Goal: Information Seeking & Learning: Learn about a topic

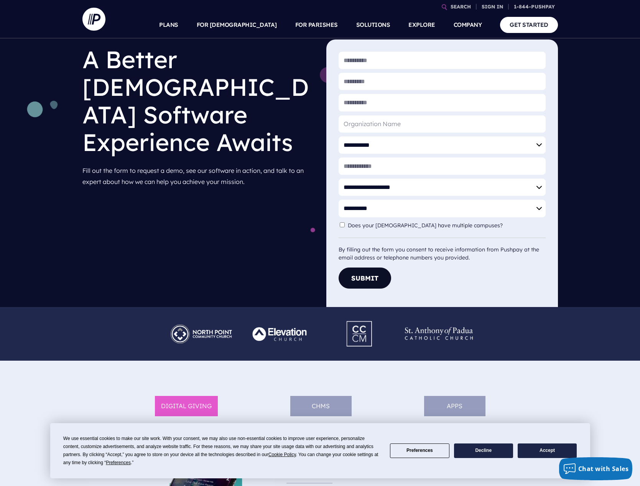
scroll to position [44, 0]
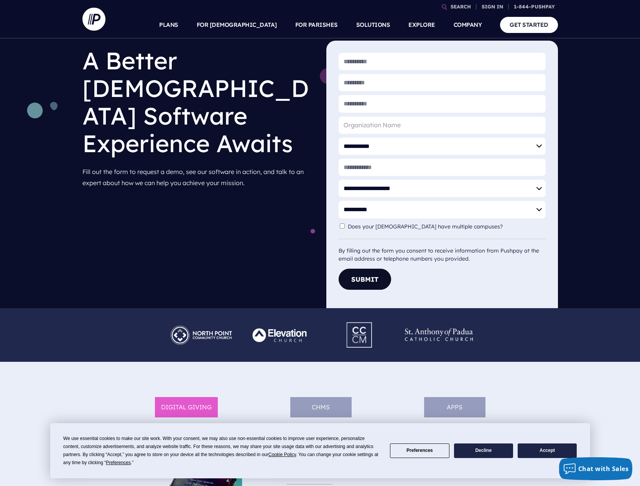
click at [38, 113] on div "**********" at bounding box center [320, 152] width 640 height 314
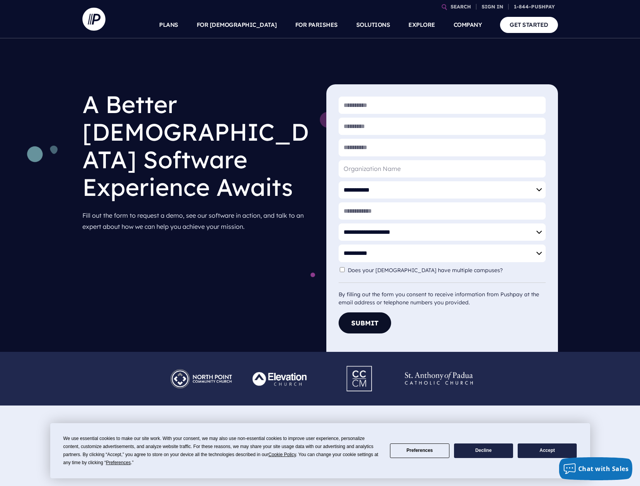
click at [104, 371] on div at bounding box center [121, 379] width 79 height 38
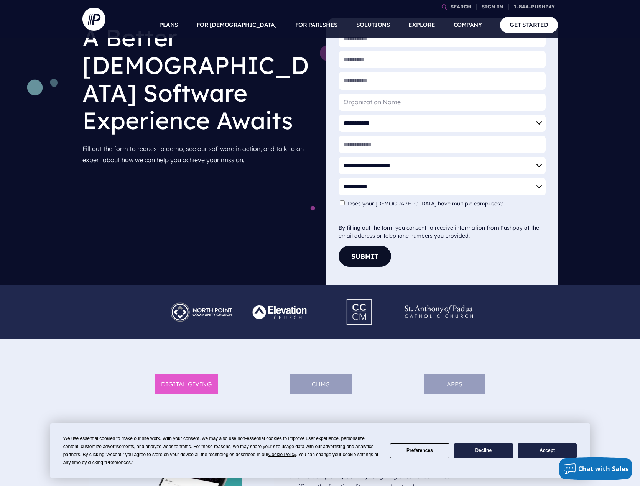
scroll to position [69, 0]
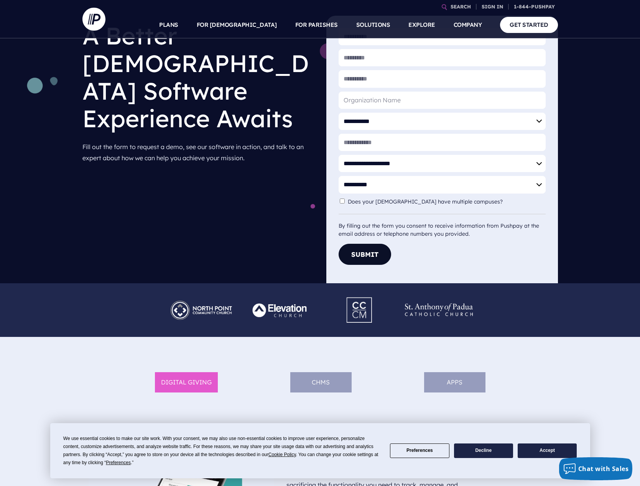
drag, startPoint x: 178, startPoint y: 102, endPoint x: 569, endPoint y: 453, distance: 525.4
click at [436, 453] on button "Accept" at bounding box center [547, 451] width 59 height 15
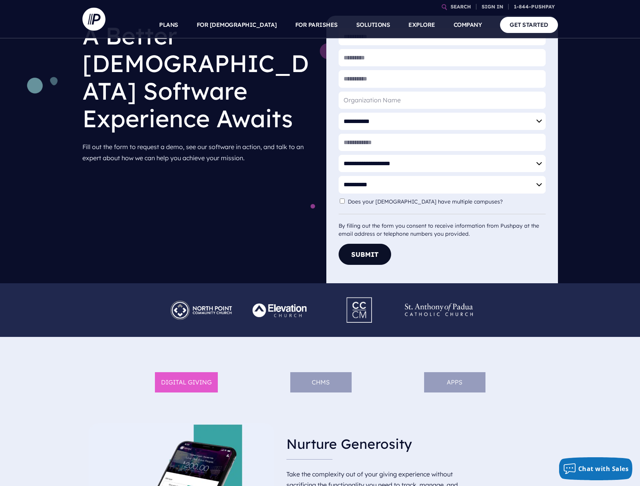
scroll to position [0, 0]
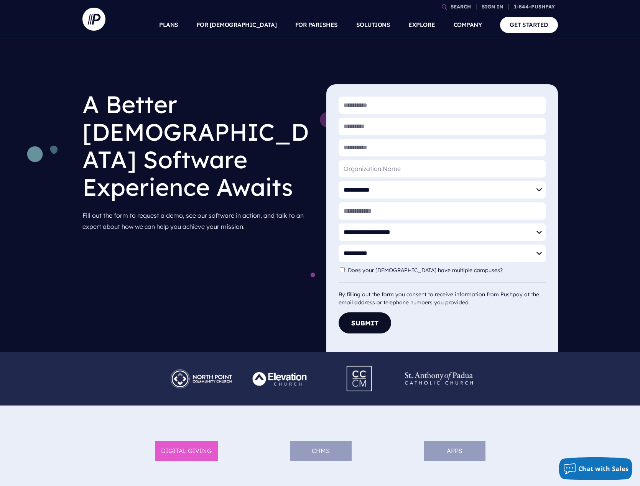
click at [157, 14] on ul "PLANS FOR CHURCHES Product Suite" at bounding box center [335, 25] width 445 height 27
click at [151, 28] on ul "PLANS FOR CHURCHES Product Suite" at bounding box center [335, 25] width 445 height 27
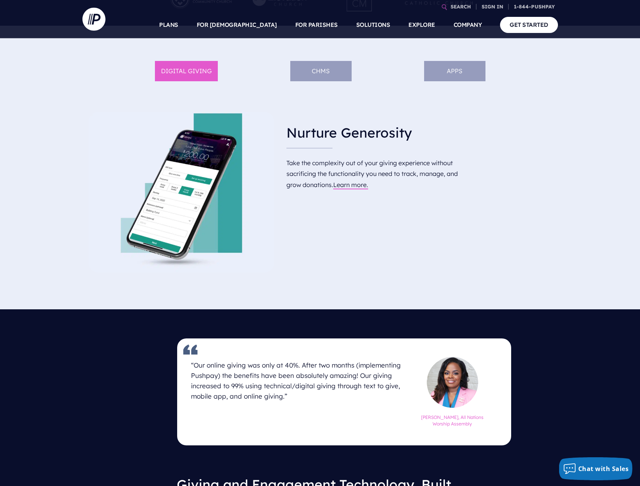
scroll to position [384, 0]
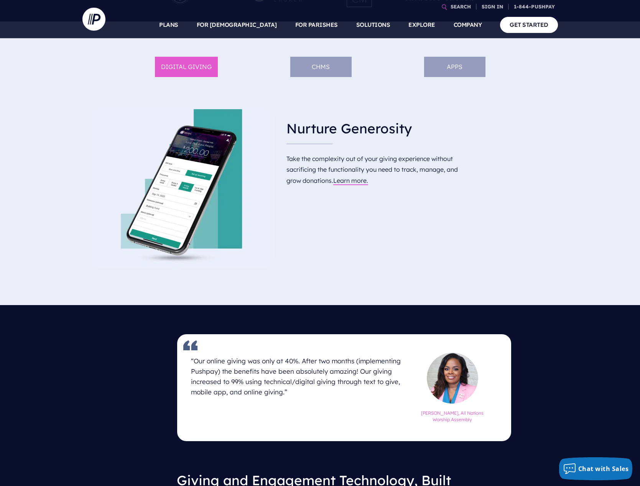
click at [90, 135] on section at bounding box center [320, 243] width 640 height 486
click at [210, 59] on li "DIGITAL GIVING" at bounding box center [186, 67] width 63 height 20
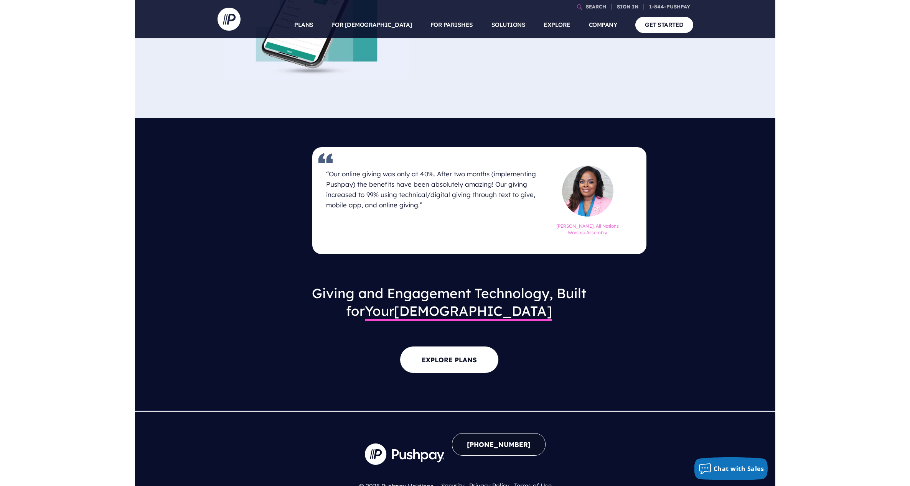
scroll to position [539, 0]
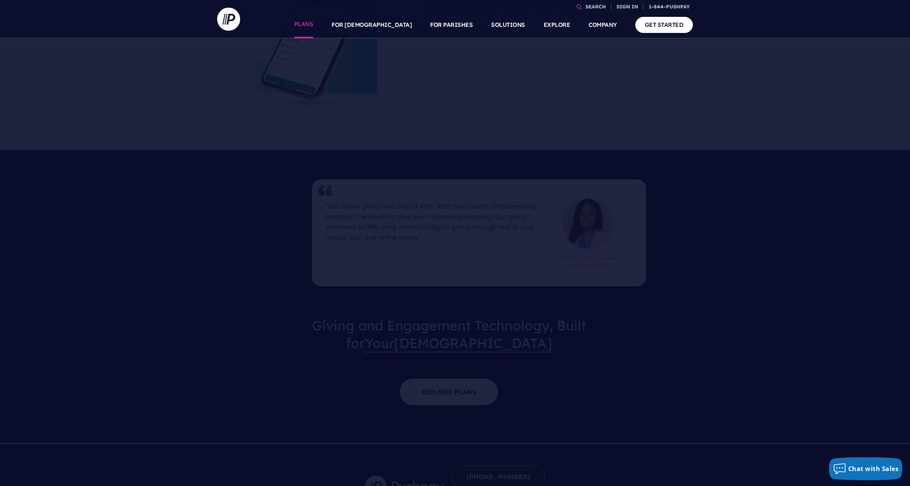
click at [313, 25] on link "PLANS" at bounding box center [303, 25] width 19 height 27
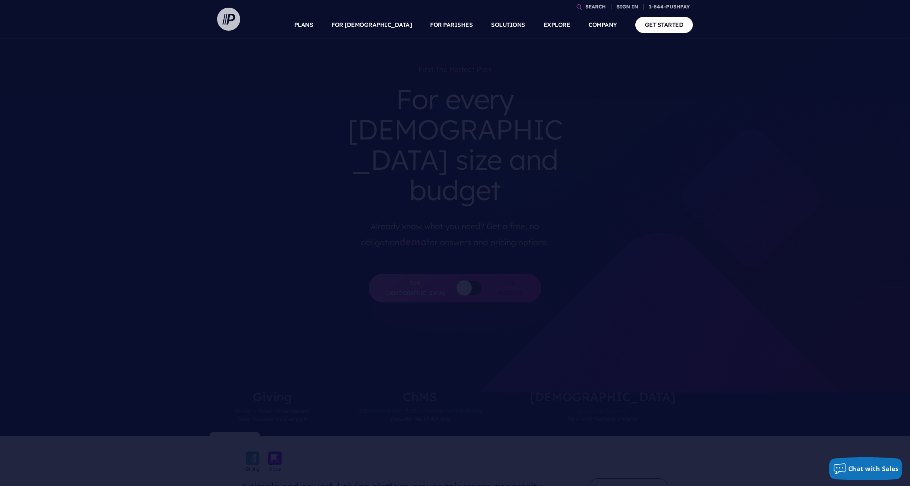
click at [234, 21] on img at bounding box center [228, 19] width 23 height 23
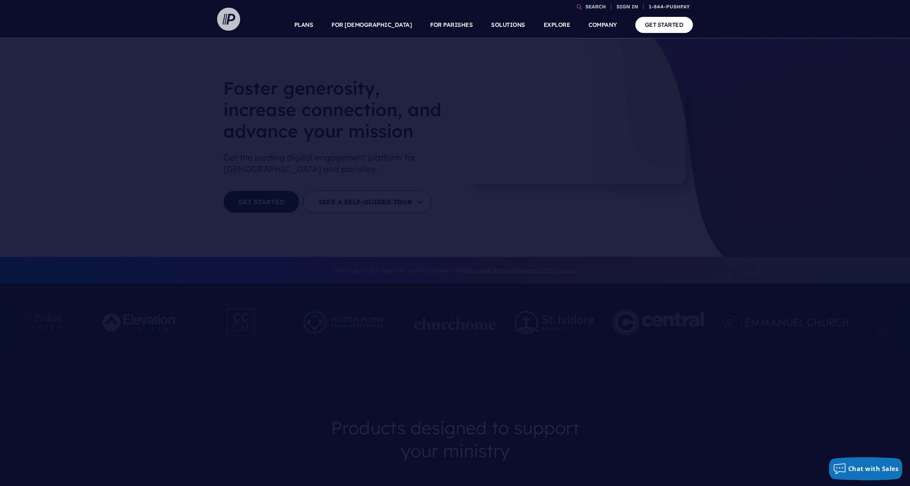
click at [232, 20] on img at bounding box center [228, 19] width 23 height 23
